Goal: Find specific page/section: Find specific page/section

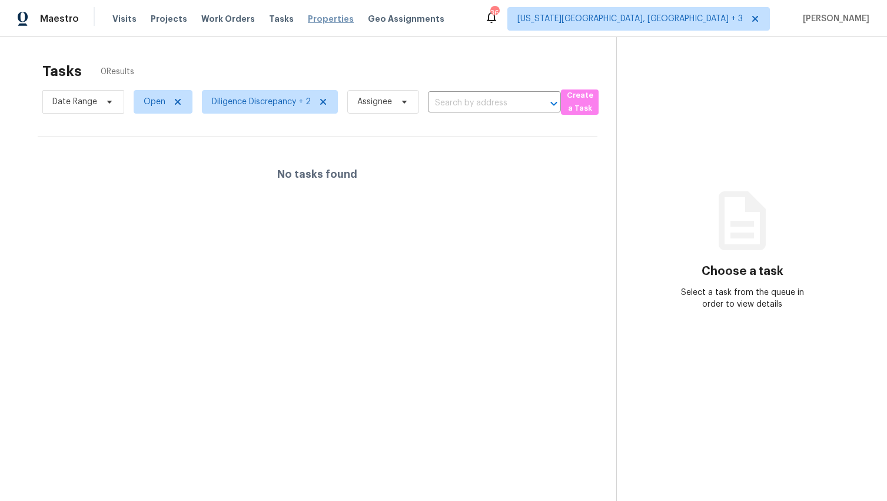
click at [315, 21] on span "Properties" at bounding box center [331, 19] width 46 height 12
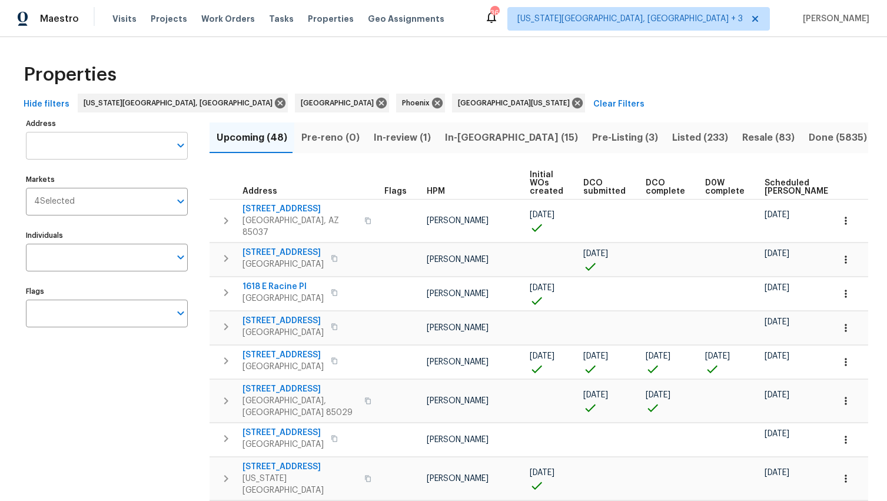
click at [59, 138] on input "Address" at bounding box center [98, 146] width 144 height 28
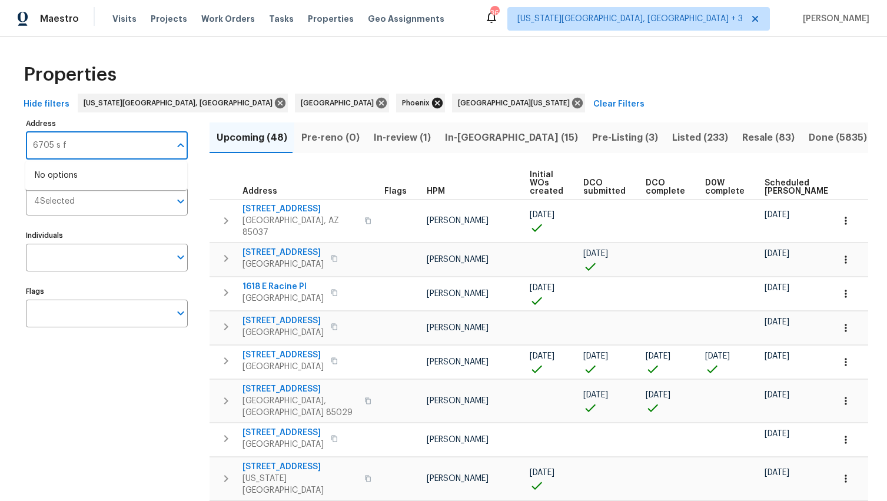
type input "6705 s f"
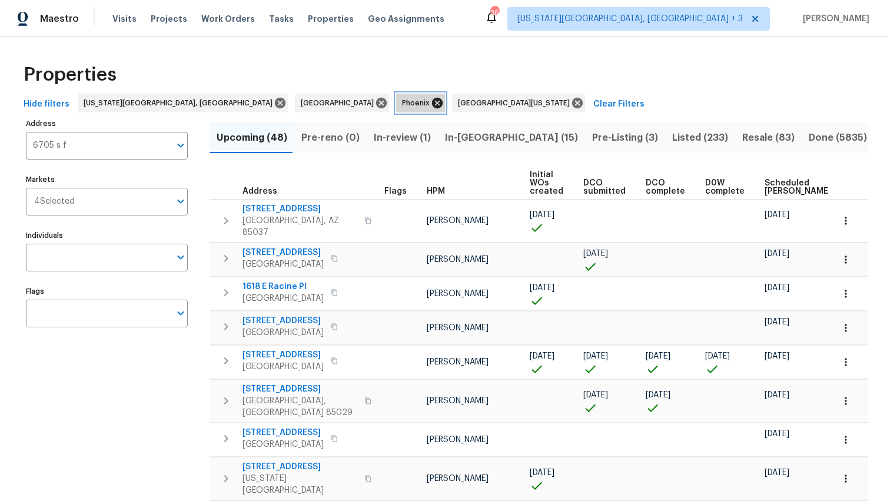
click at [432, 104] on icon at bounding box center [437, 103] width 11 height 11
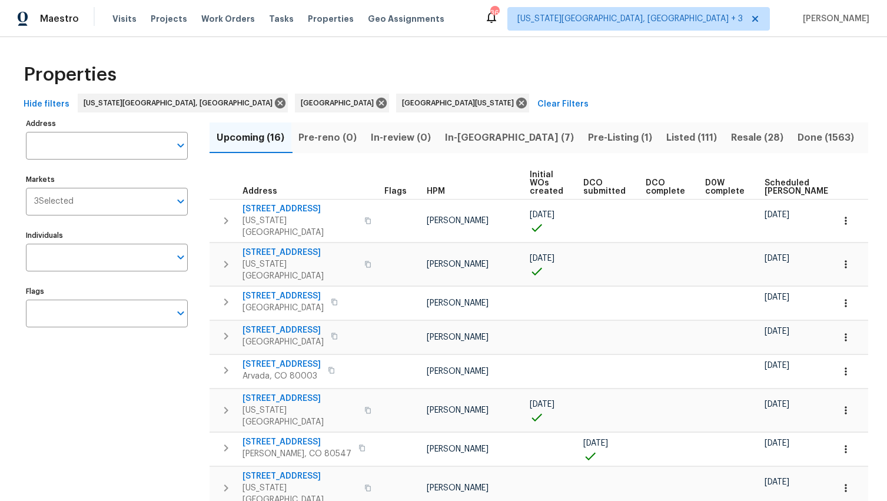
click at [548, 105] on div "Hide filters [US_STATE][GEOGRAPHIC_DATA], [GEOGRAPHIC_DATA] [GEOGRAPHIC_DATA] […" at bounding box center [443, 105] width 849 height 22
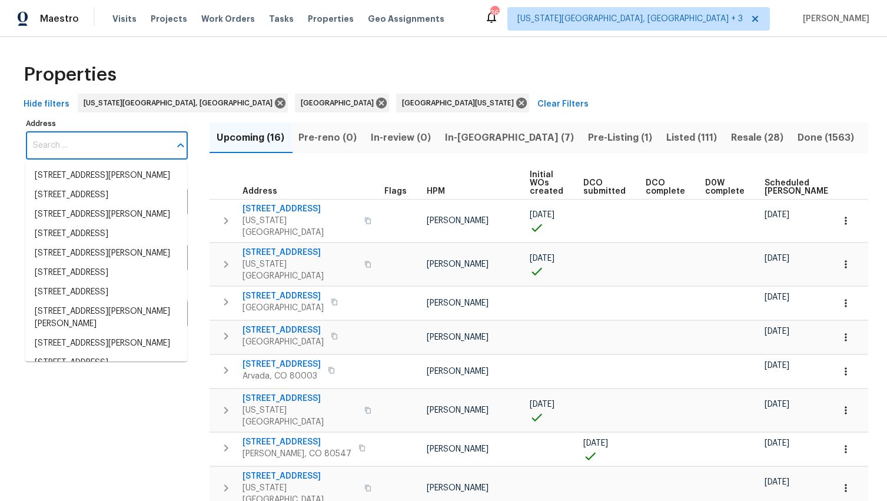
click at [58, 141] on input "Address" at bounding box center [98, 146] width 144 height 28
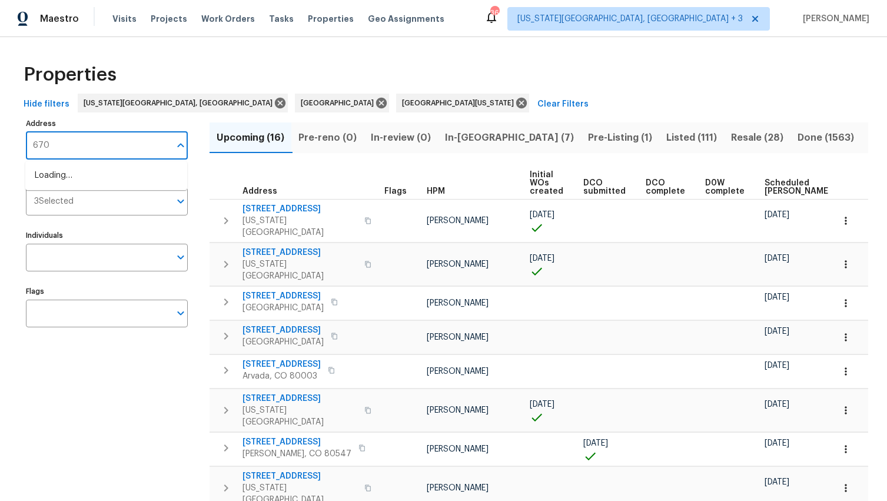
type input "6705"
click at [91, 224] on li "[STREET_ADDRESS]" at bounding box center [106, 214] width 162 height 19
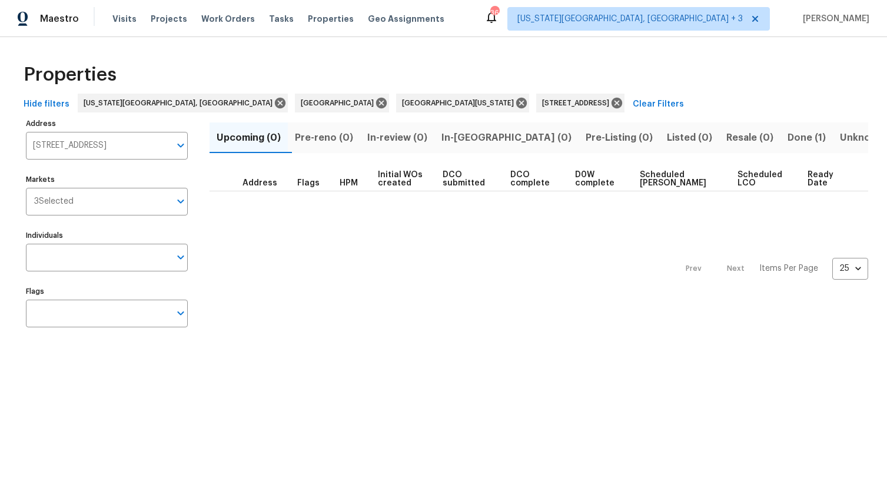
click at [788, 132] on span "Done (1)" at bounding box center [807, 137] width 38 height 16
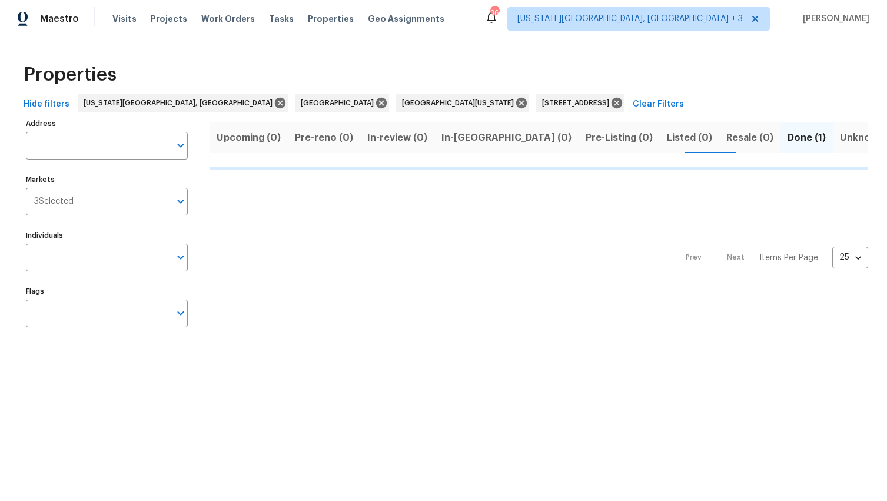
type input "[STREET_ADDRESS]"
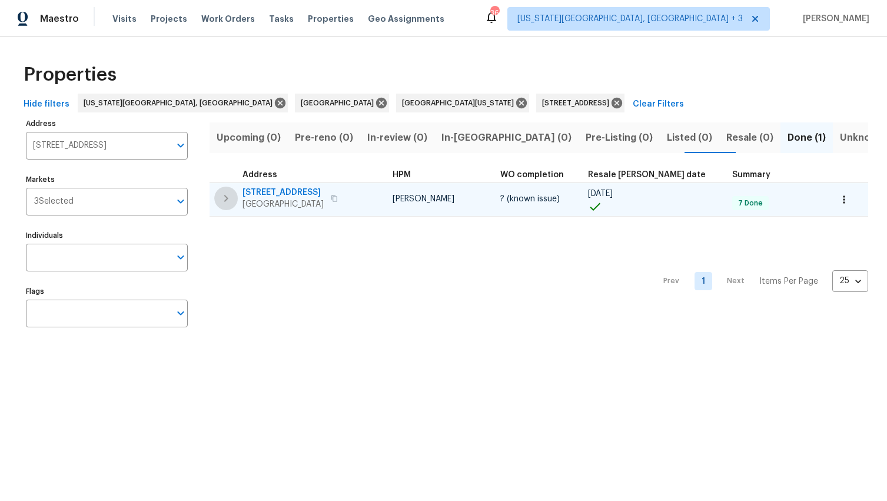
click at [223, 200] on icon "button" at bounding box center [226, 198] width 14 height 14
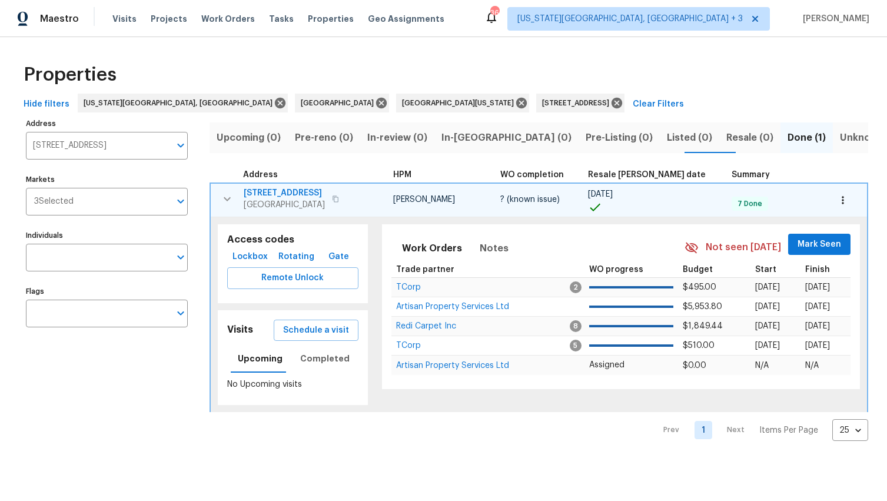
click at [298, 195] on span "[STREET_ADDRESS]" at bounding box center [284, 193] width 81 height 12
click at [338, 197] on icon "button" at bounding box center [336, 198] width 6 height 6
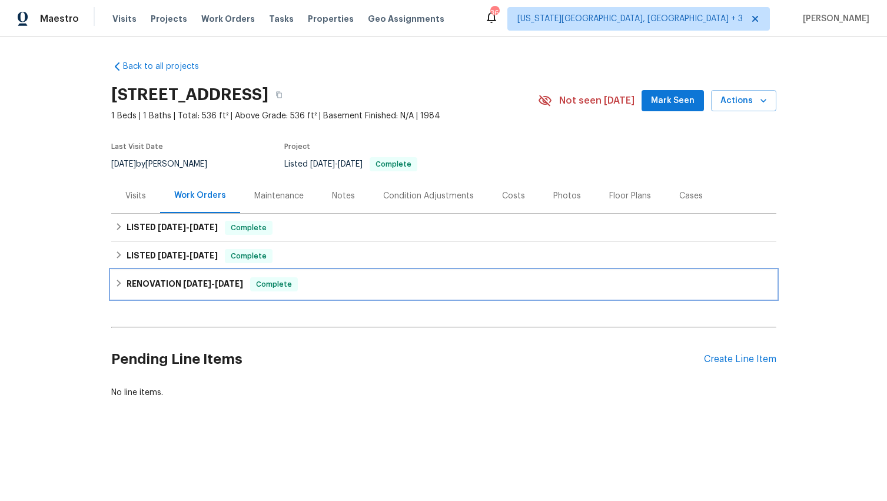
click at [116, 287] on icon at bounding box center [119, 283] width 8 height 8
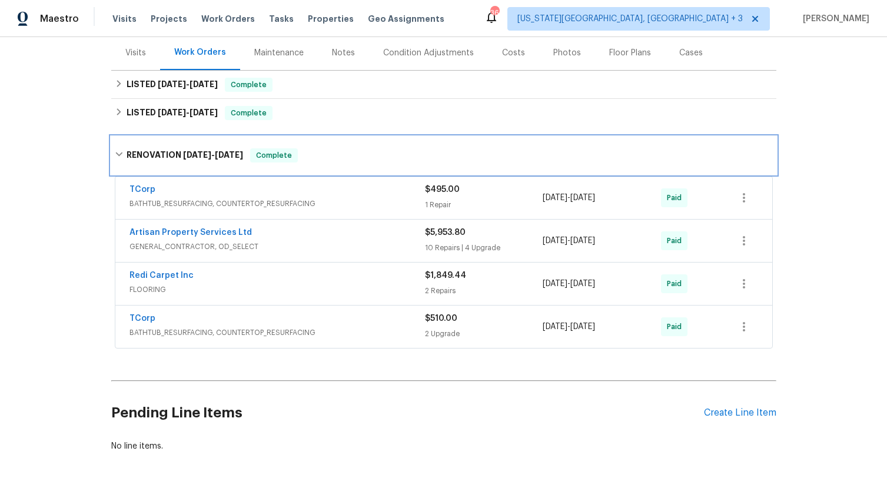
scroll to position [135, 0]
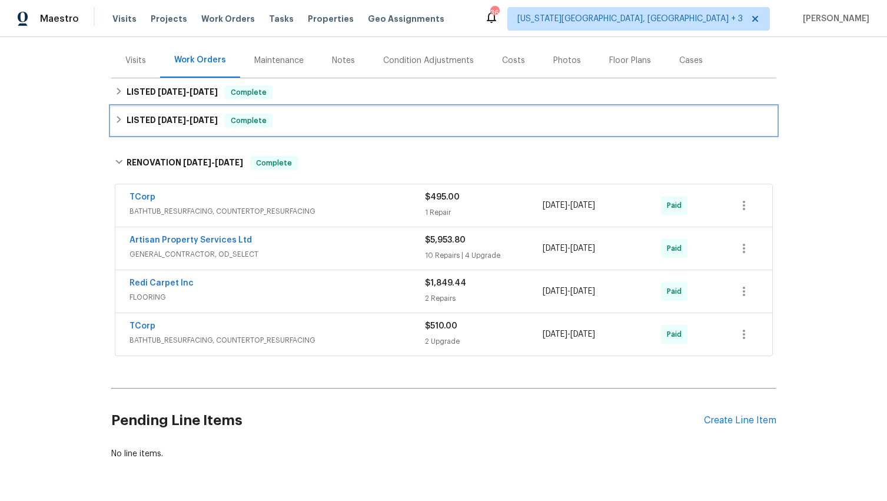
click at [115, 115] on icon at bounding box center [119, 119] width 8 height 8
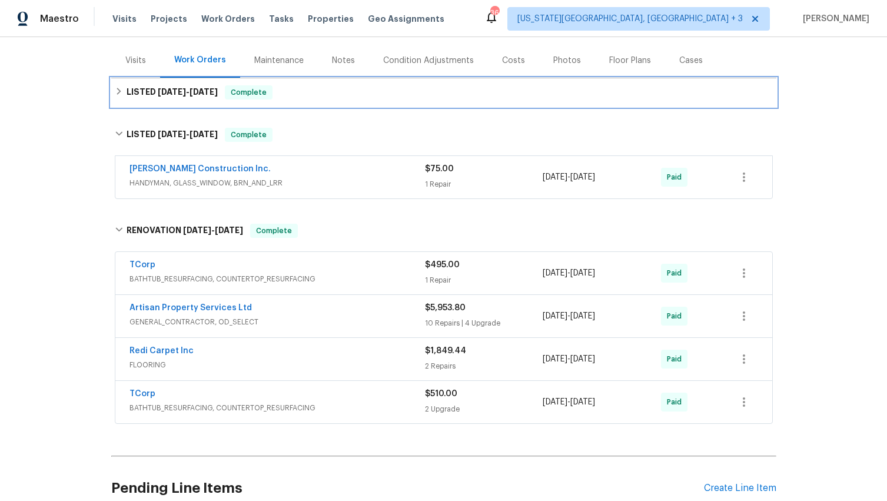
click at [115, 94] on icon at bounding box center [119, 91] width 8 height 8
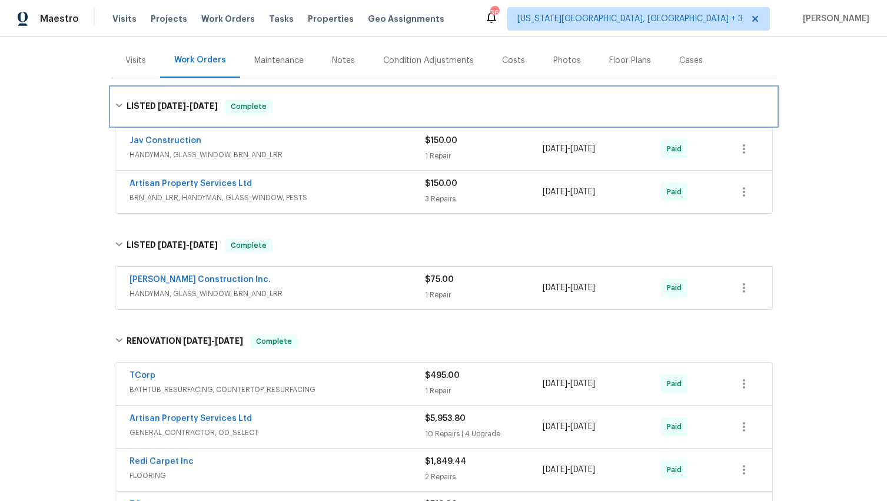
click at [115, 105] on icon at bounding box center [119, 105] width 8 height 8
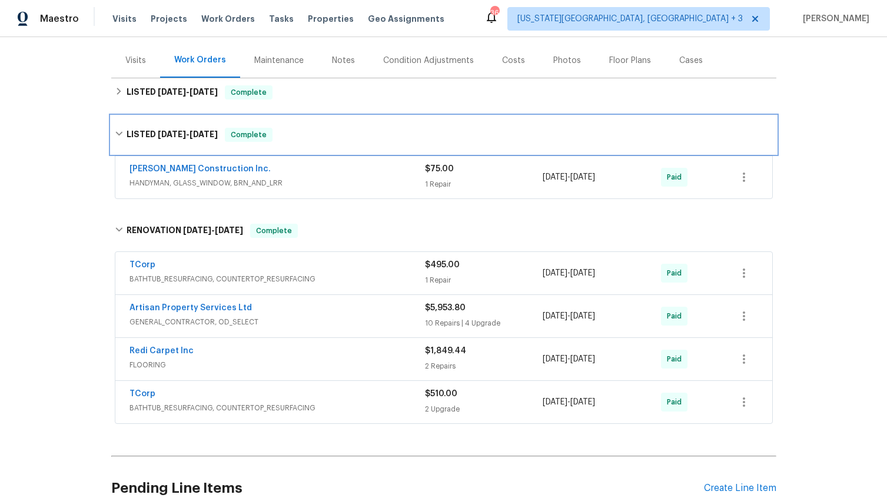
click at [115, 133] on icon at bounding box center [119, 133] width 8 height 8
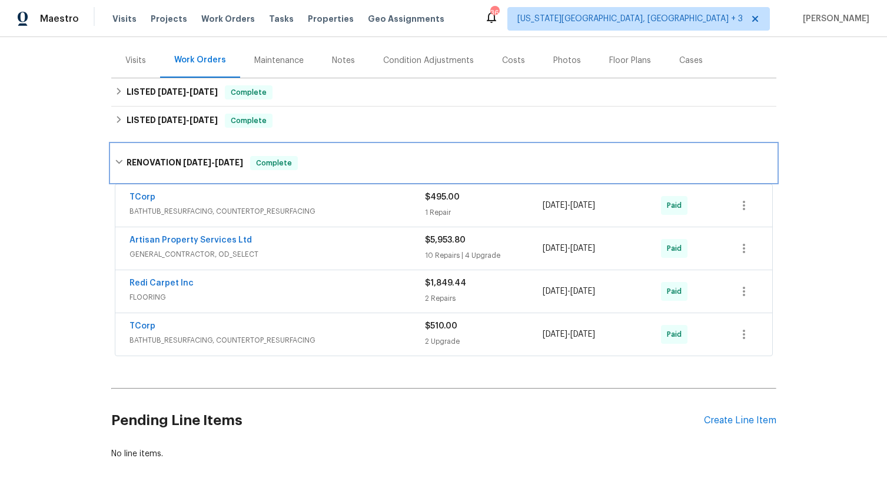
click at [111, 159] on div "RENOVATION 6/3/24 - 7/2/24 Complete" at bounding box center [443, 163] width 665 height 38
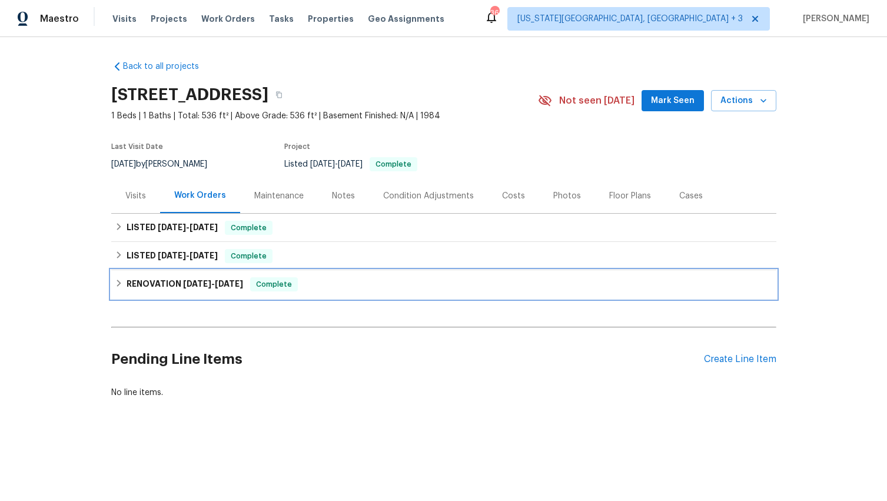
scroll to position [0, 0]
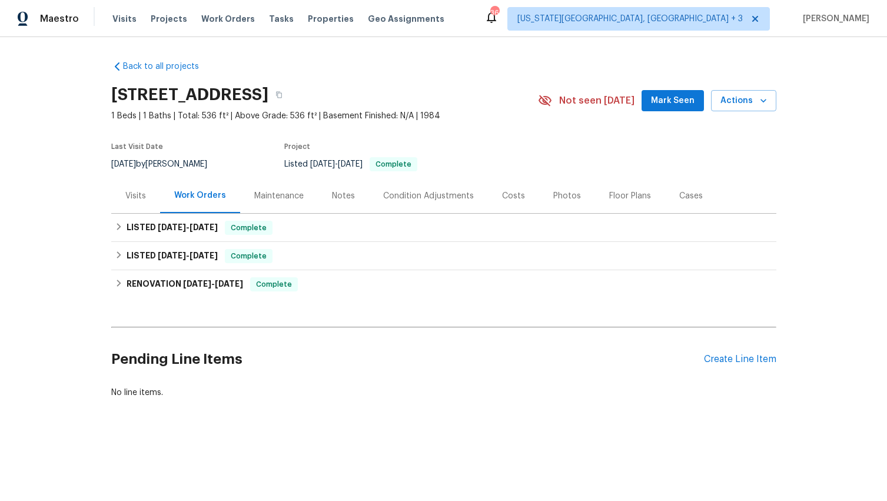
click at [119, 191] on div "Visits" at bounding box center [135, 195] width 49 height 35
